Goal: Task Accomplishment & Management: Manage account settings

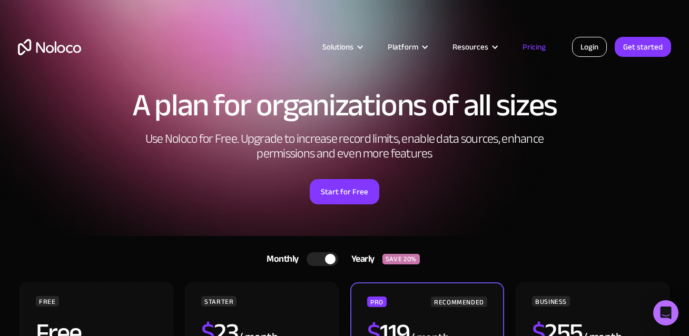
click at [590, 39] on link "Login" at bounding box center [589, 47] width 35 height 20
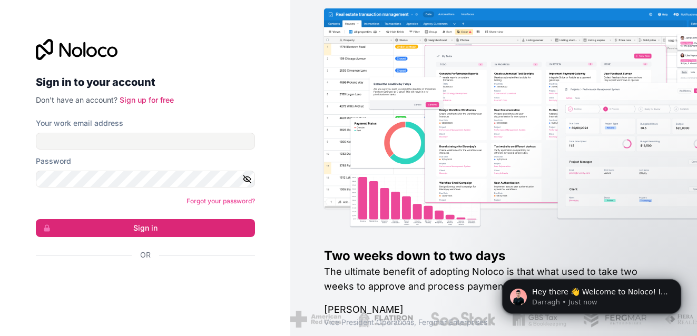
click at [458, 82] on div at bounding box center [544, 130] width 407 height 201
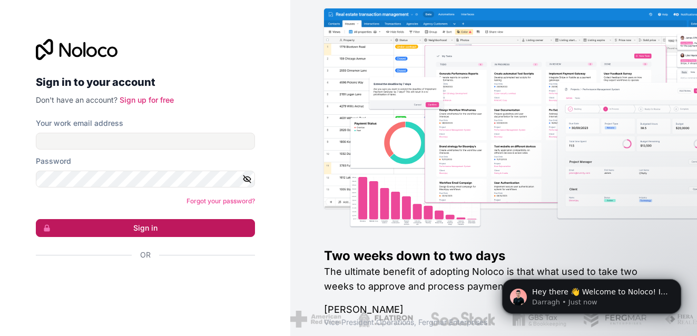
click at [201, 225] on button "Sign in" at bounding box center [145, 228] width 219 height 18
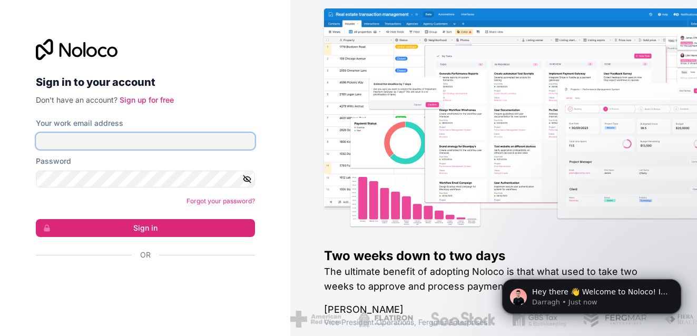
click at [127, 140] on input "Your work email address" at bounding box center [145, 141] width 219 height 17
type input "aminurislam6006gmail.com"
click at [150, 163] on div "Password" at bounding box center [145, 161] width 219 height 11
click at [200, 198] on link "Forgot your password?" at bounding box center [221, 201] width 69 height 8
